Goal: Task Accomplishment & Management: Use online tool/utility

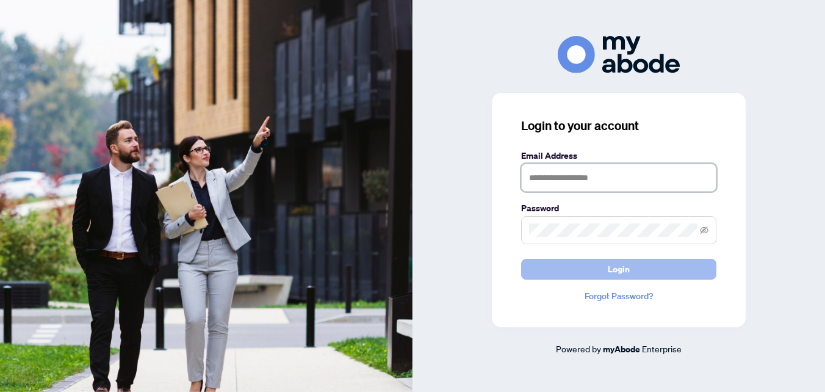
type input "**********"
click at [592, 270] on button "Login" at bounding box center [618, 269] width 195 height 21
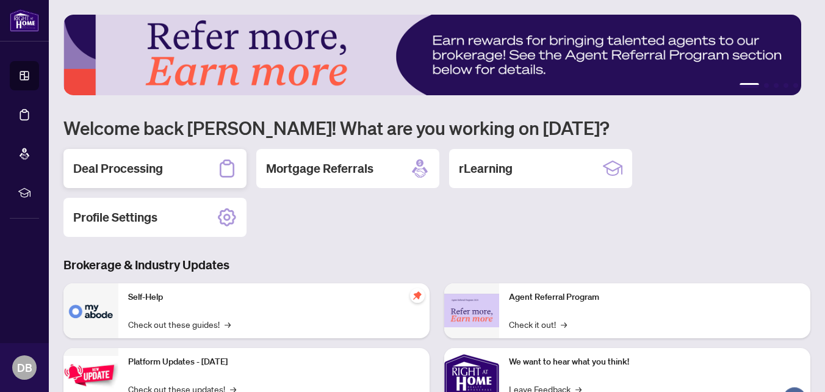
click at [140, 167] on h2 "Deal Processing" at bounding box center [118, 168] width 90 height 17
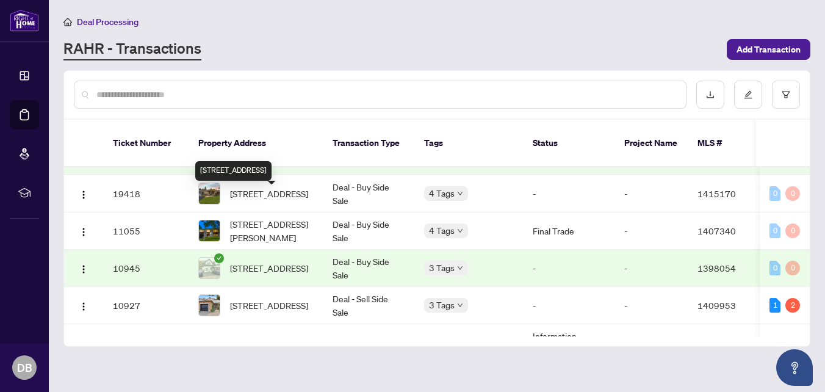
scroll to position [274, 0]
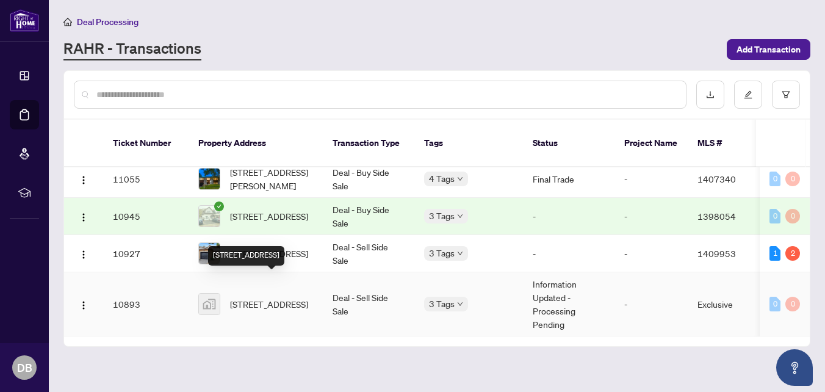
click at [253, 297] on span "7 Savage Drive, Ottawa, ON, Canada" at bounding box center [269, 303] width 78 height 13
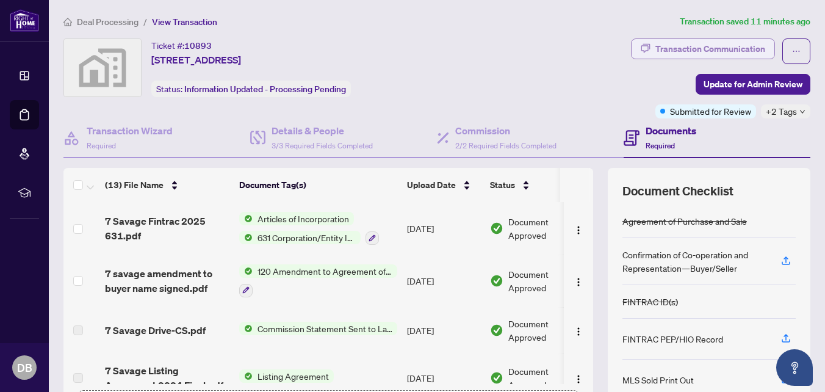
click at [671, 46] on div "Transaction Communication" at bounding box center [710, 49] width 110 height 20
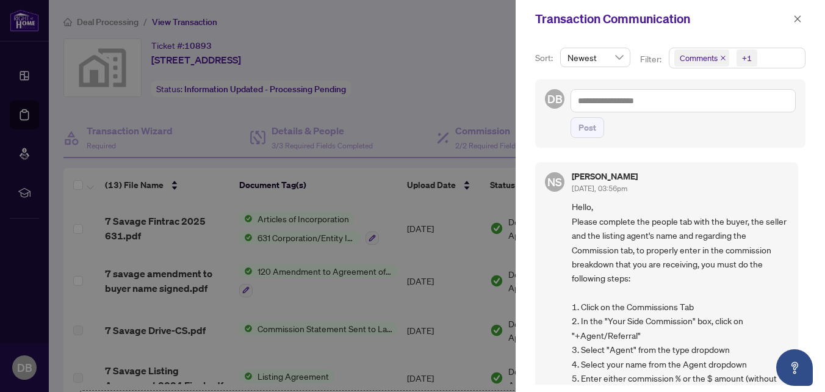
click at [455, 67] on div at bounding box center [412, 196] width 825 height 392
click at [799, 20] on icon "close" at bounding box center [797, 19] width 9 height 9
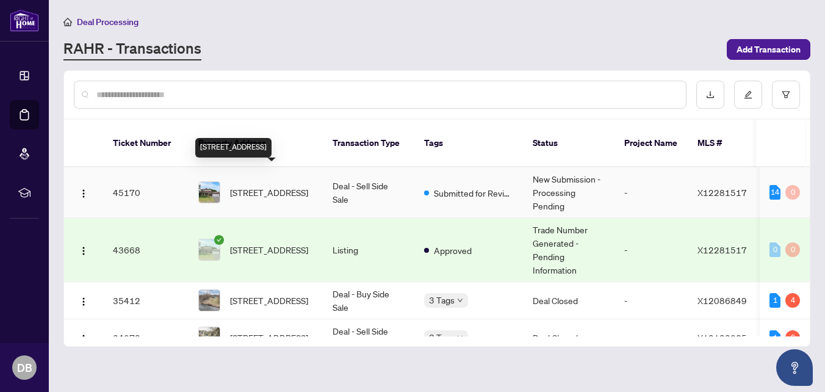
click at [259, 185] on span "101 Beechfern Dr, Stittsville, Ontario K2S 1E3, Canada" at bounding box center [269, 191] width 78 height 13
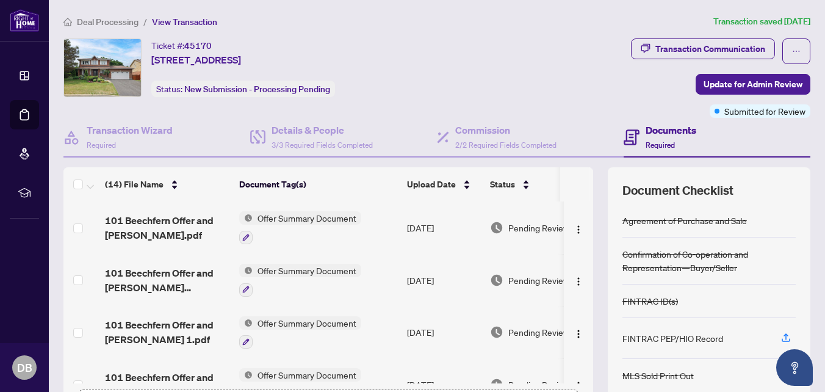
click at [719, 46] on div "Transaction Communication" at bounding box center [710, 49] width 110 height 20
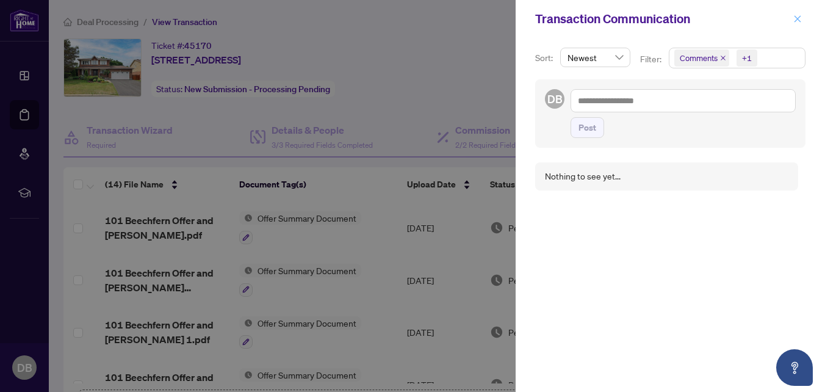
click at [796, 15] on icon "close" at bounding box center [797, 19] width 9 height 9
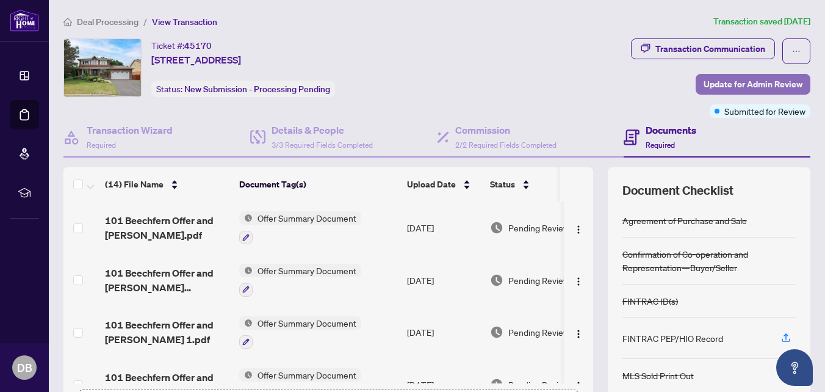
click at [696, 93] on button "Update for Admin Review" at bounding box center [753, 84] width 115 height 21
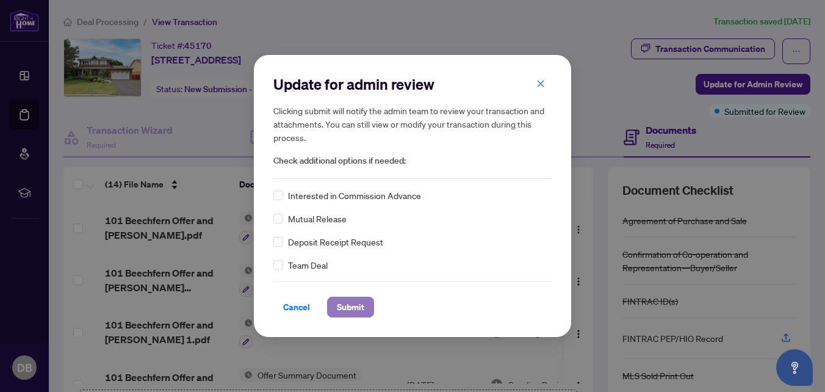
click at [362, 301] on span "Submit" at bounding box center [350, 307] width 27 height 20
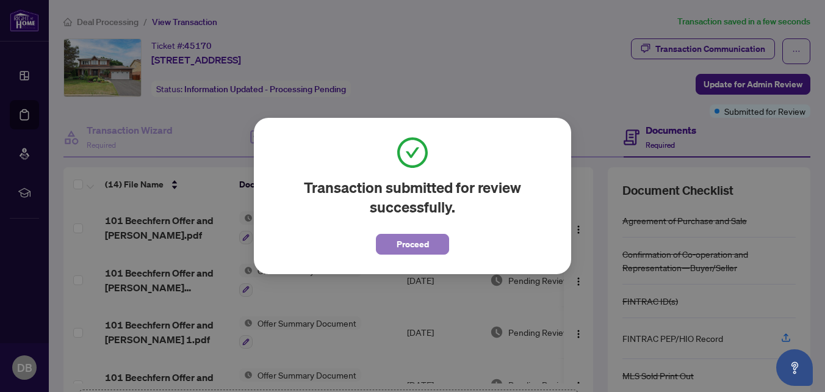
click at [417, 240] on span "Proceed" at bounding box center [413, 244] width 32 height 20
